Goal: Information Seeking & Learning: Learn about a topic

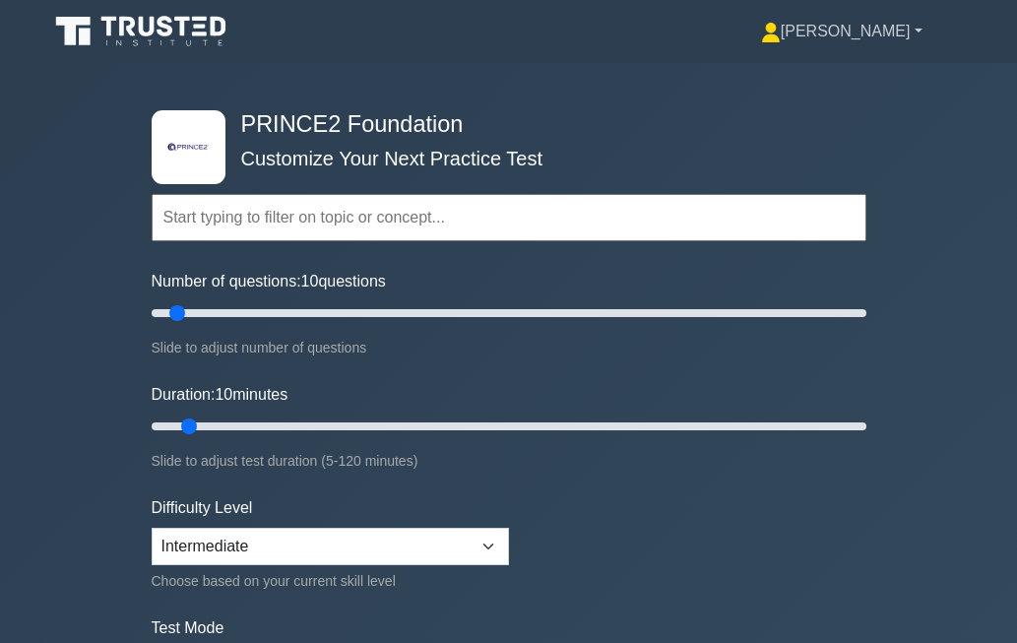
click at [894, 34] on link "[PERSON_NAME]" at bounding box center [842, 31] width 256 height 39
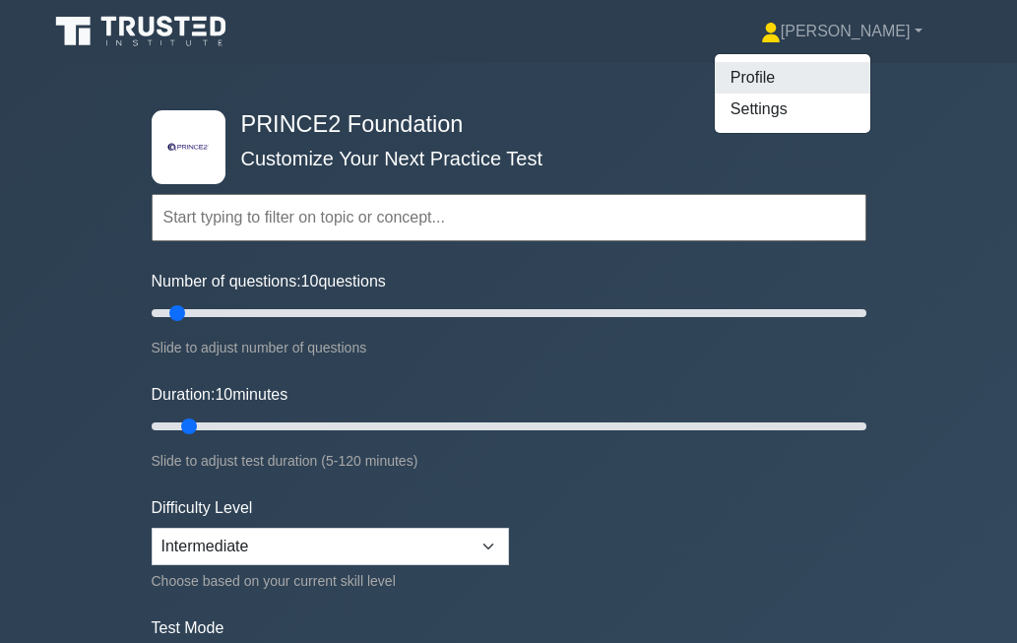
click at [832, 81] on link "Profile" at bounding box center [793, 78] width 156 height 32
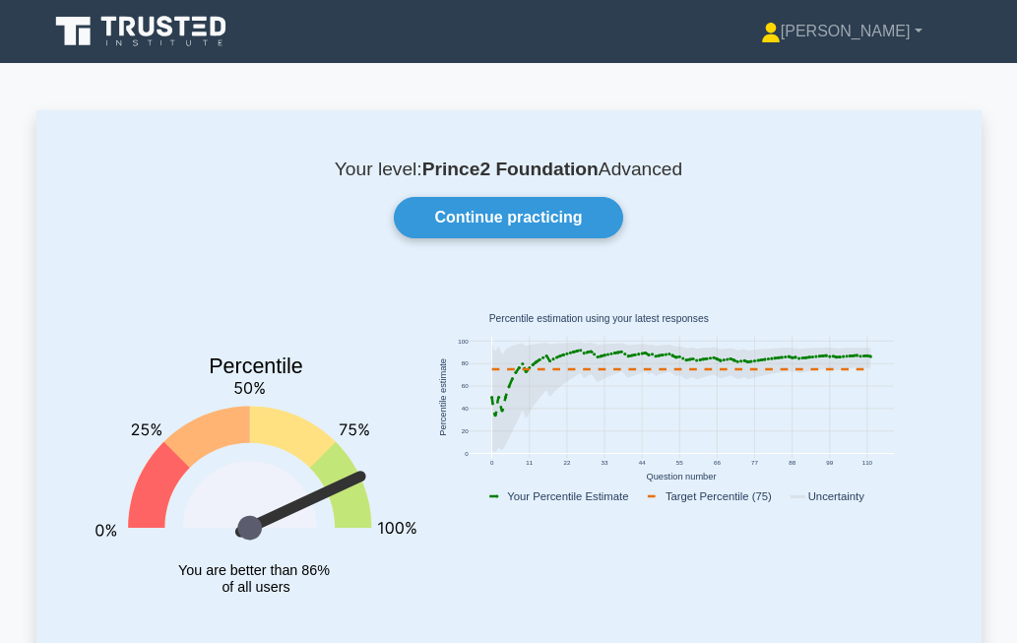
click at [172, 38] on icon at bounding box center [142, 31] width 189 height 37
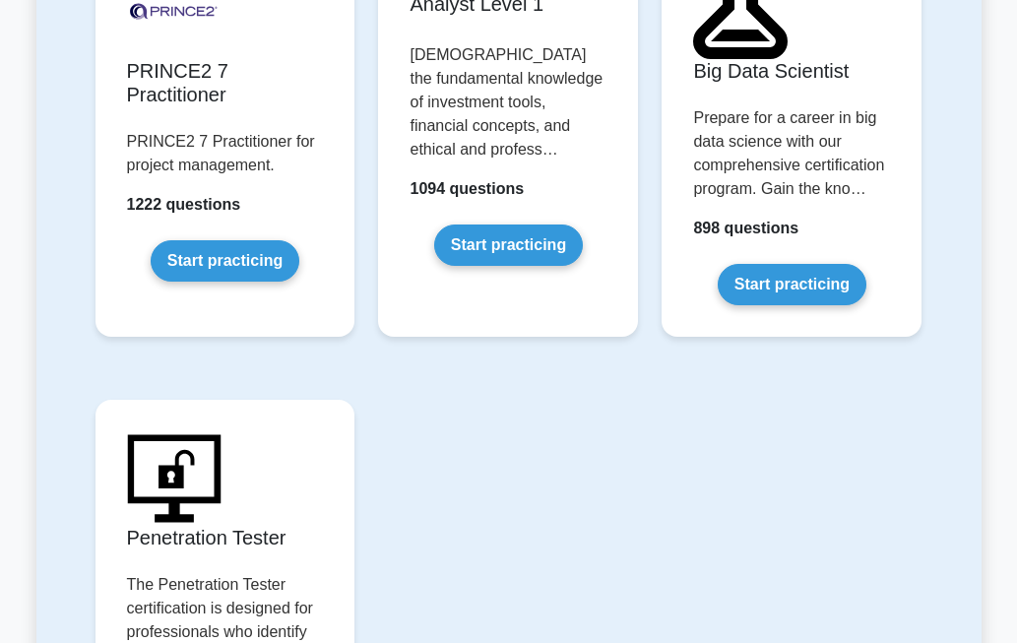
scroll to position [5119, 0]
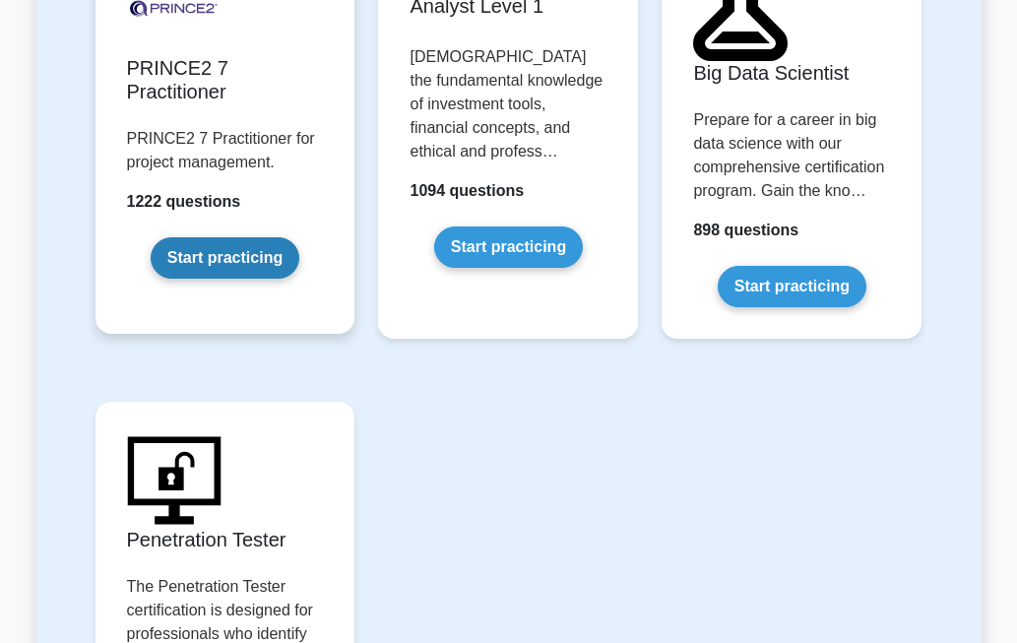
click at [255, 237] on link "Start practicing" at bounding box center [225, 257] width 149 height 41
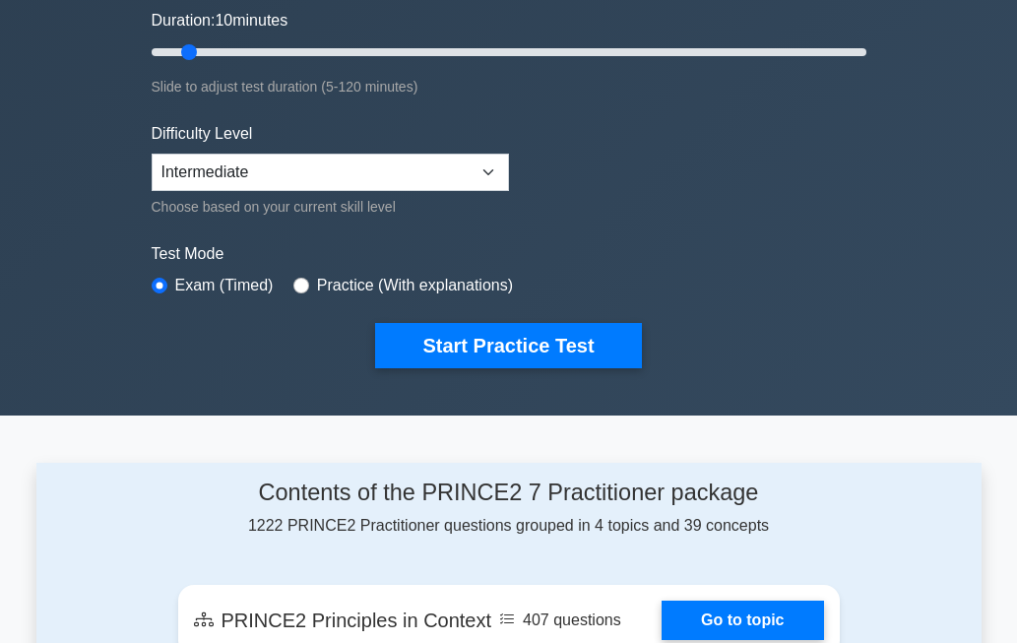
scroll to position [366, 0]
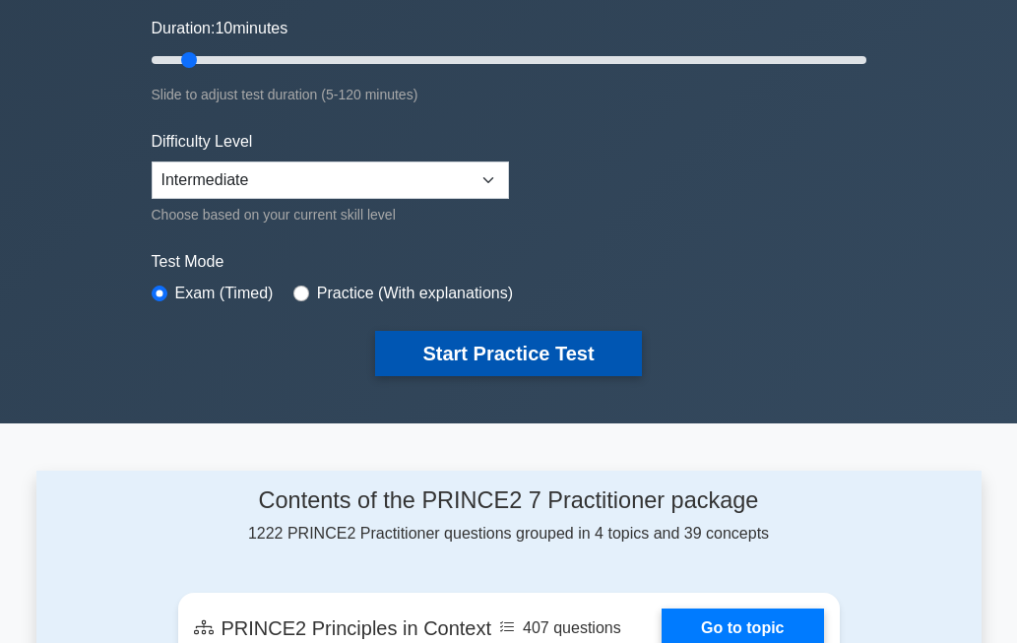
click at [477, 359] on button "Start Practice Test" at bounding box center [508, 353] width 266 height 45
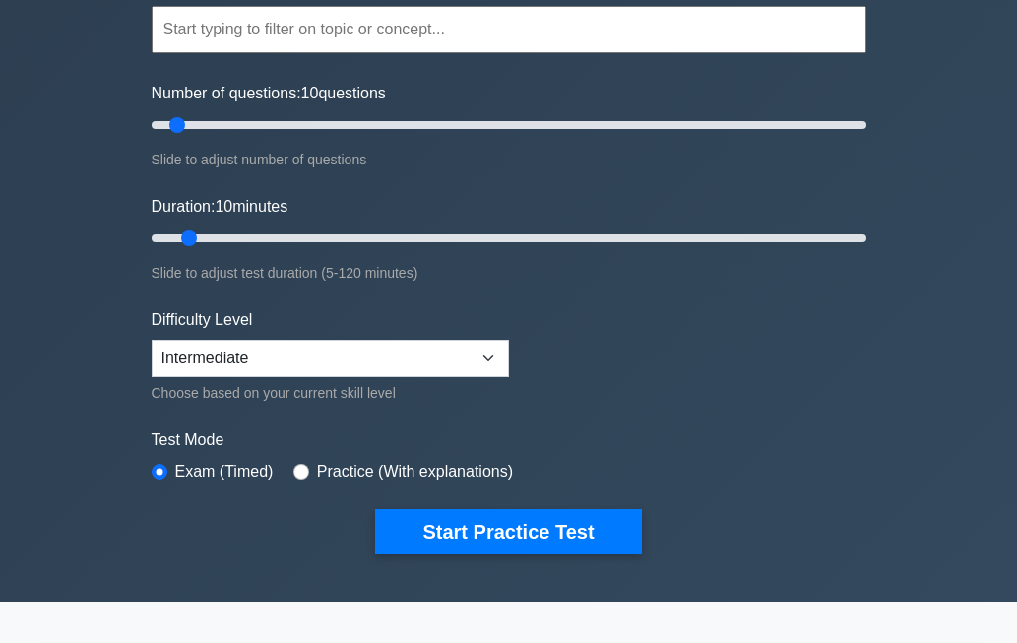
scroll to position [0, 0]
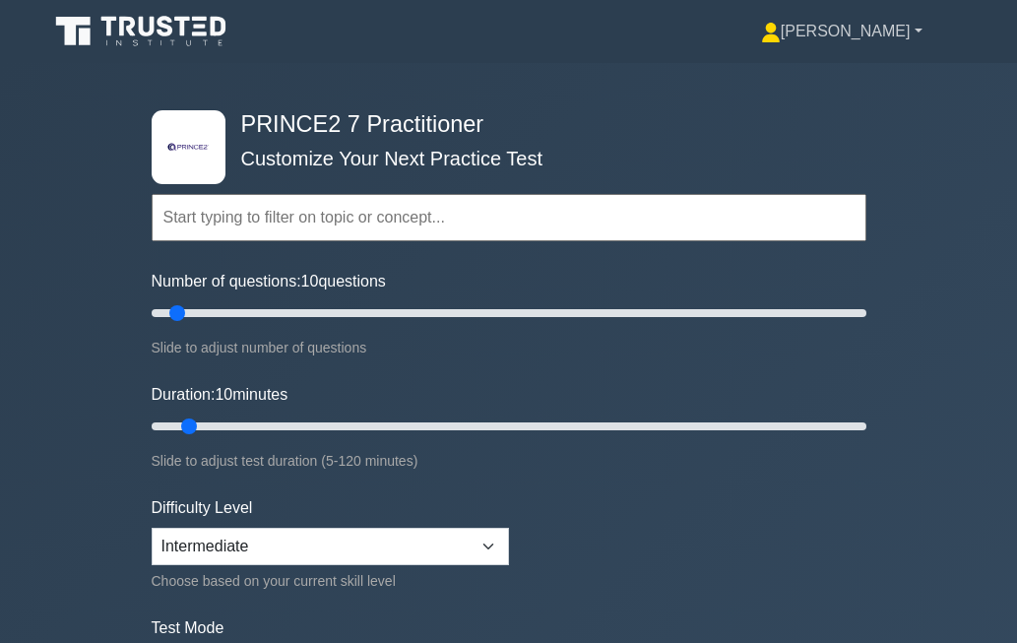
click at [877, 32] on link "[PERSON_NAME]" at bounding box center [842, 31] width 256 height 39
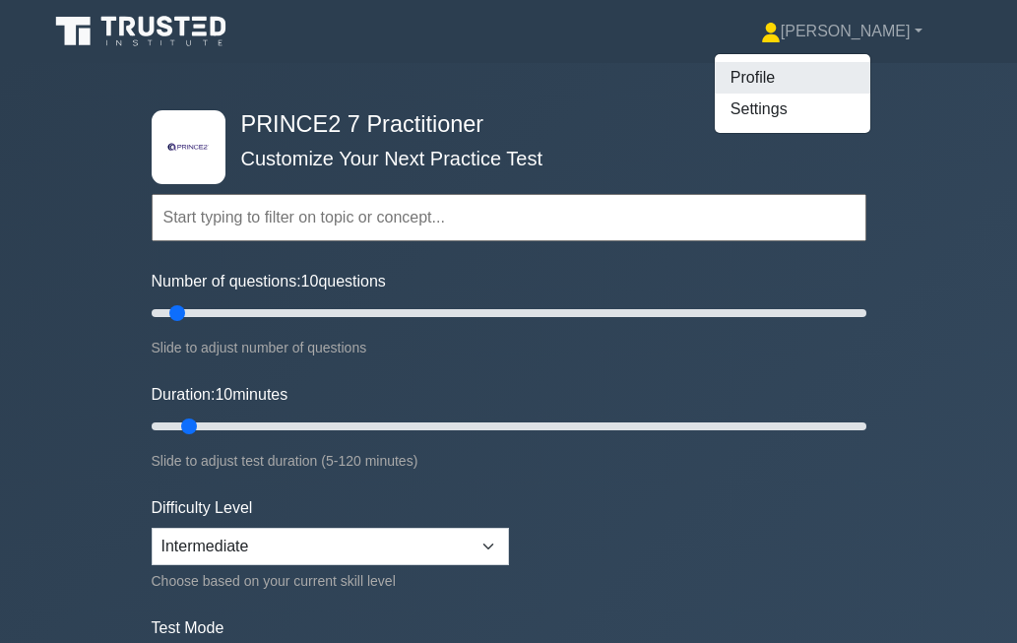
click at [844, 66] on link "Profile" at bounding box center [793, 78] width 156 height 32
